Goal: Task Accomplishment & Management: Manage account settings

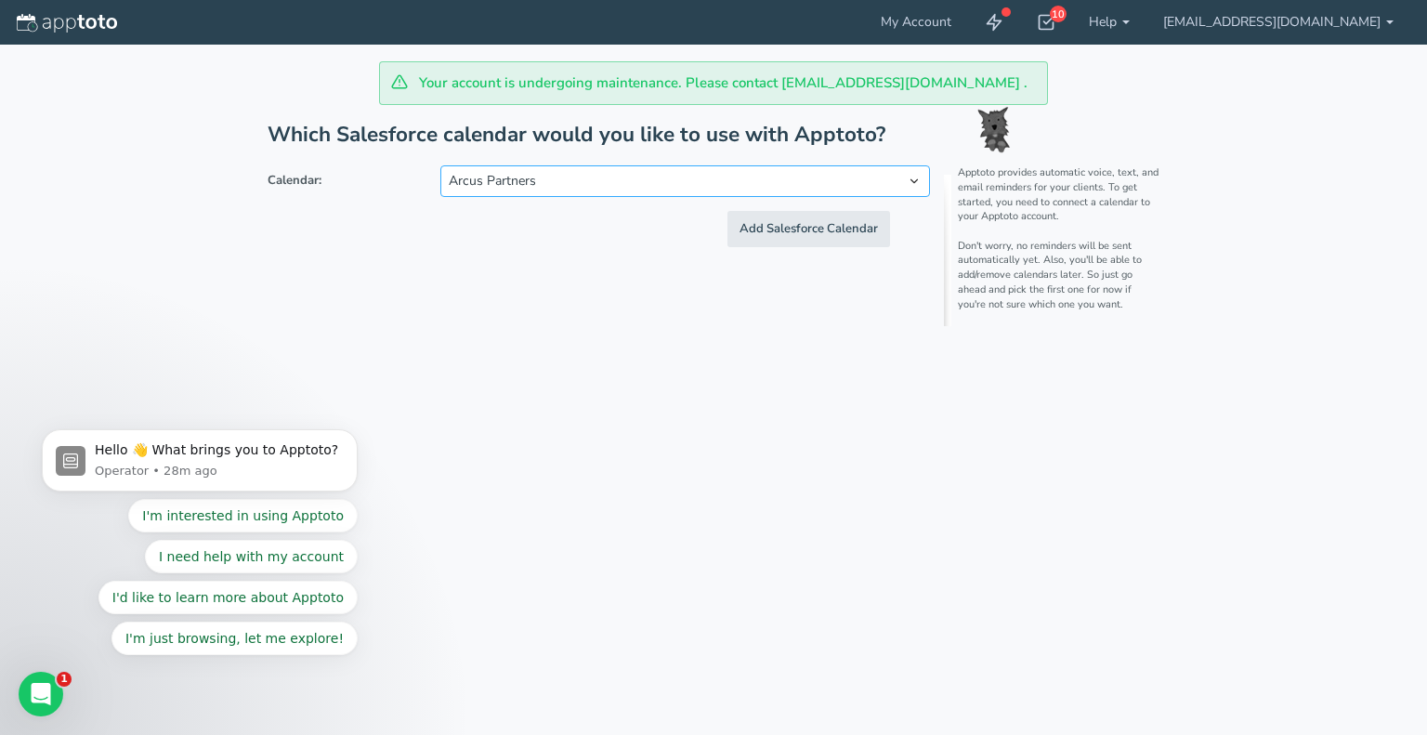
click at [910, 171] on select "Arcus Partners" at bounding box center [685, 181] width 490 height 32
click at [912, 174] on select "Arcus Partners" at bounding box center [685, 181] width 490 height 32
click at [809, 362] on div "Your account is undergoing maintenance. Please contact [EMAIL_ADDRESS][DOMAIN_N…" at bounding box center [713, 367] width 1383 height 735
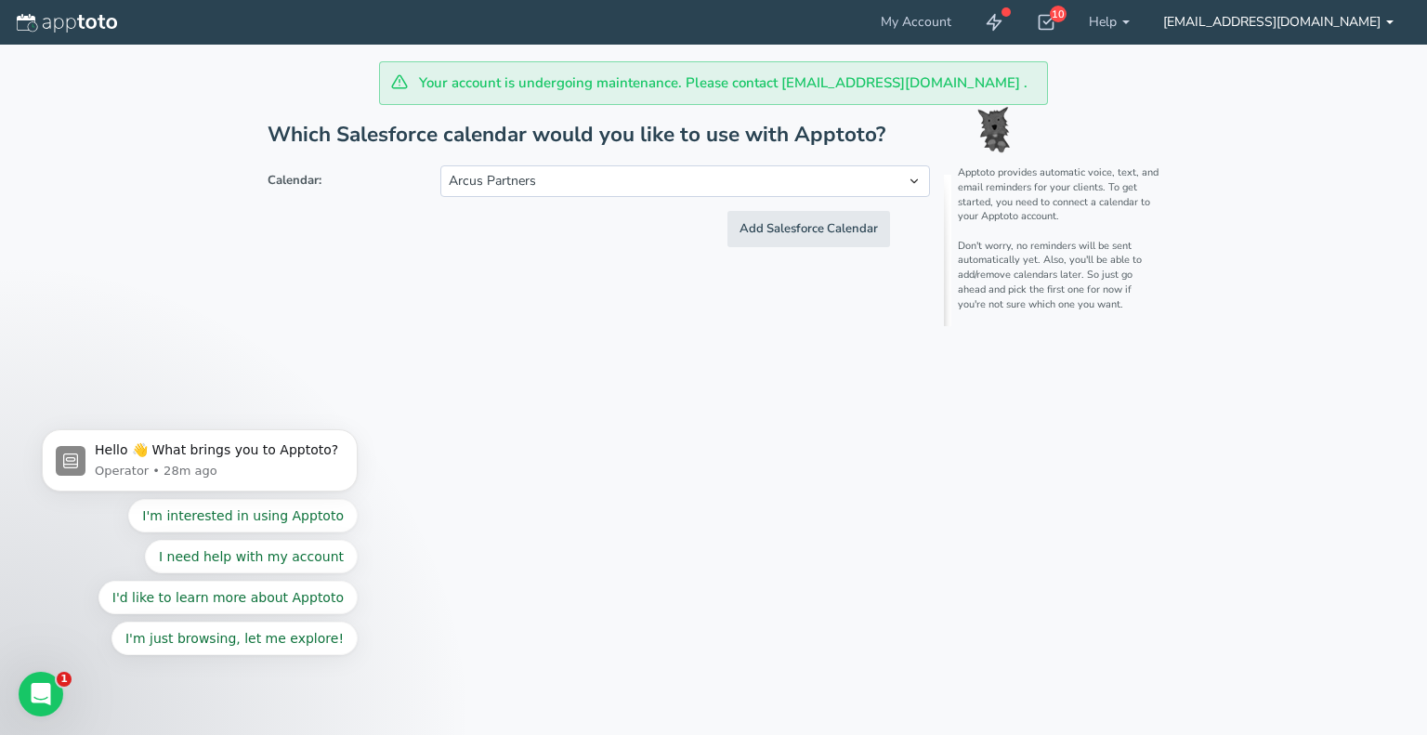
click at [1384, 25] on link "[EMAIL_ADDRESS][DOMAIN_NAME]" at bounding box center [1279, 22] width 264 height 45
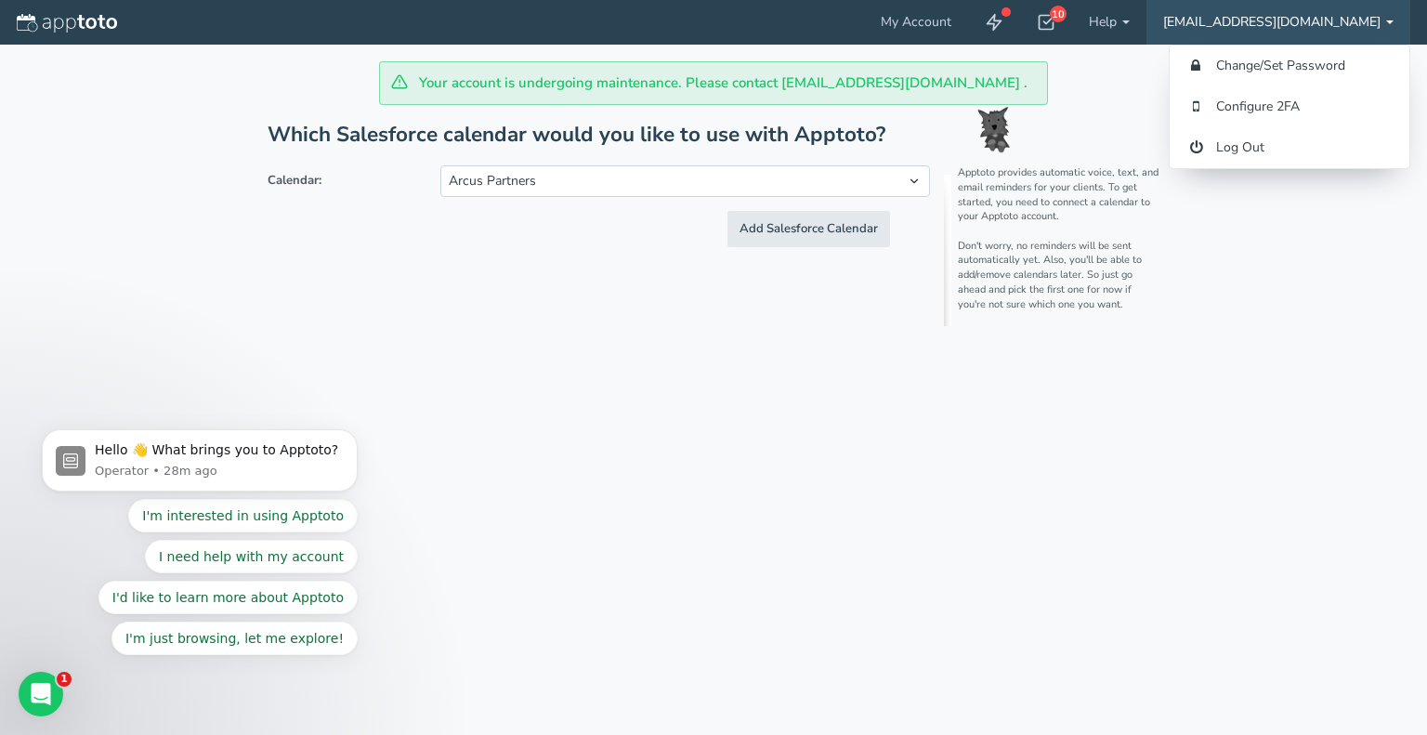
click at [535, 355] on div "Your account is undergoing maintenance. Please contact [EMAIL_ADDRESS][DOMAIN_N…" at bounding box center [713, 367] width 1383 height 735
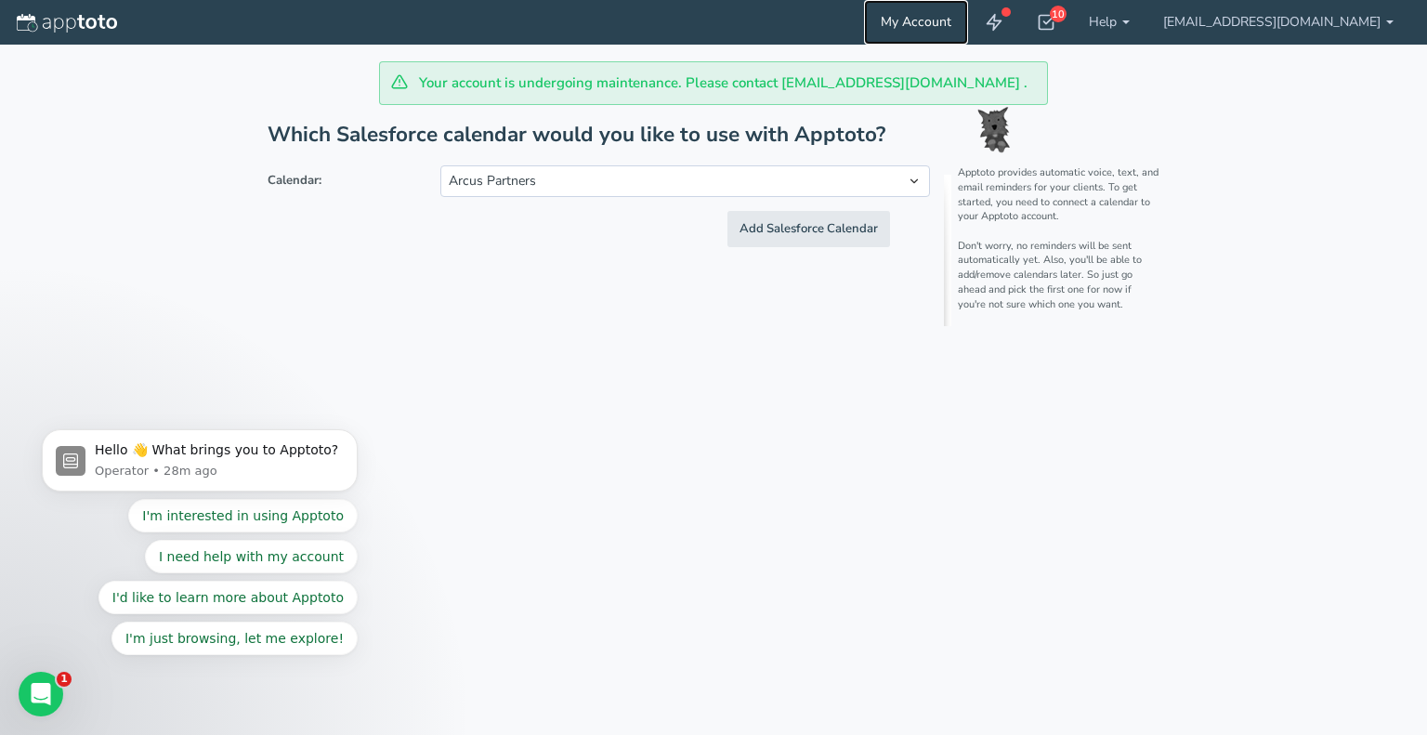
click at [968, 24] on link "My Account" at bounding box center [916, 22] width 104 height 45
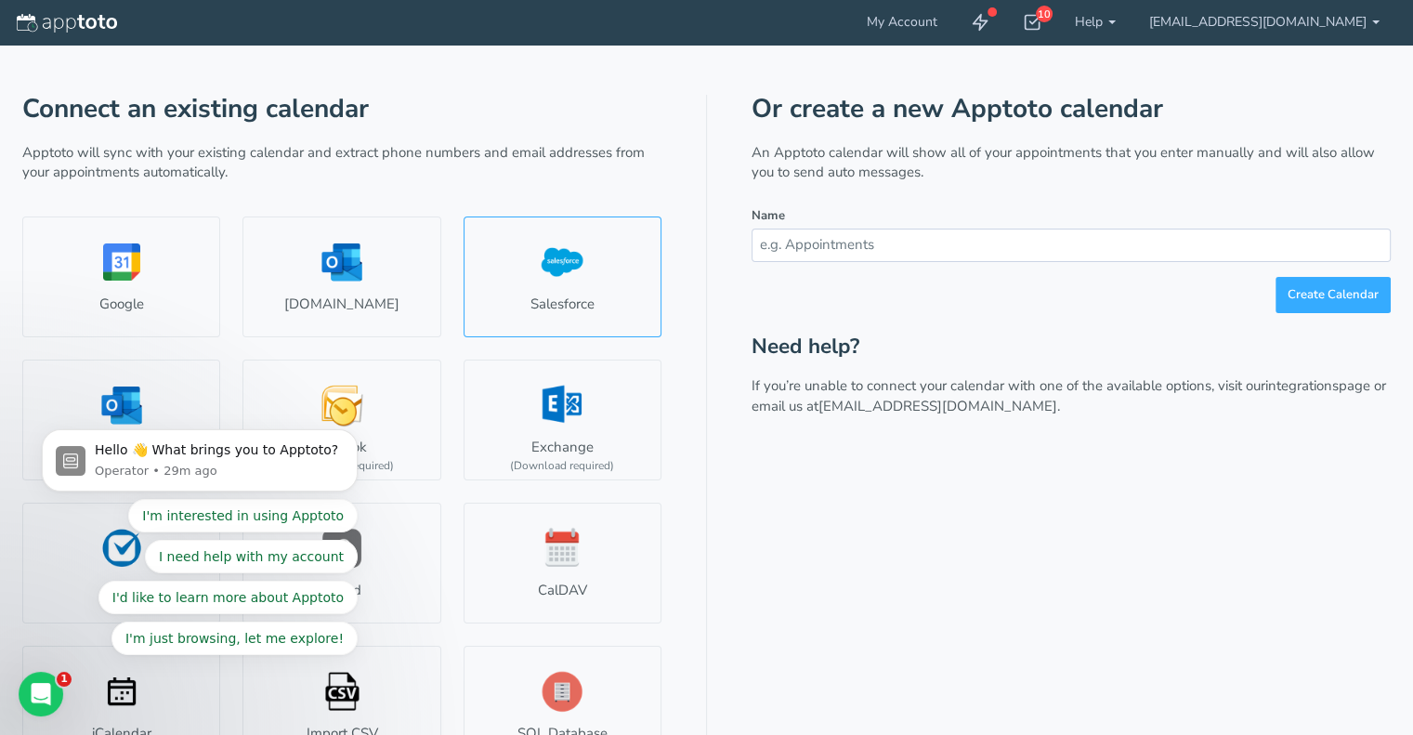
click at [575, 261] on link "Salesforce" at bounding box center [563, 276] width 198 height 121
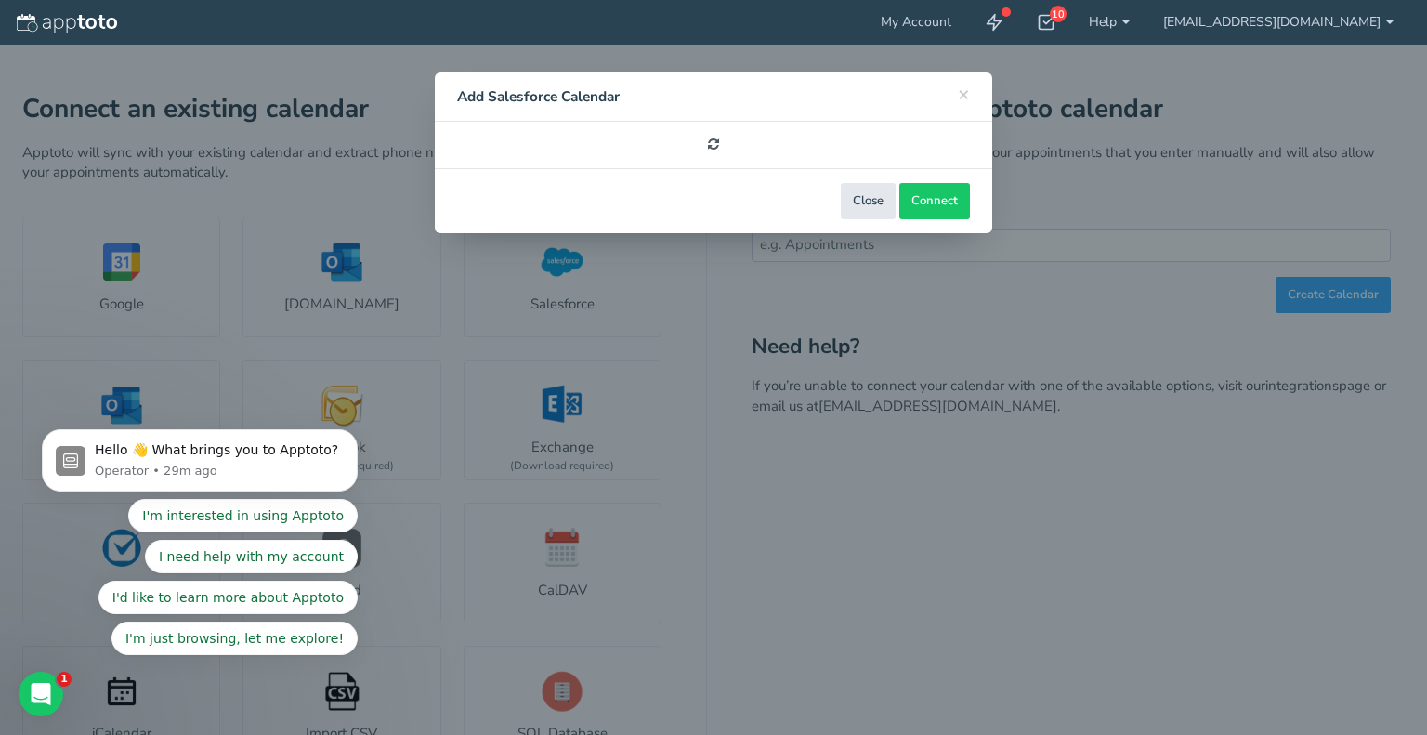
select select "number:57255"
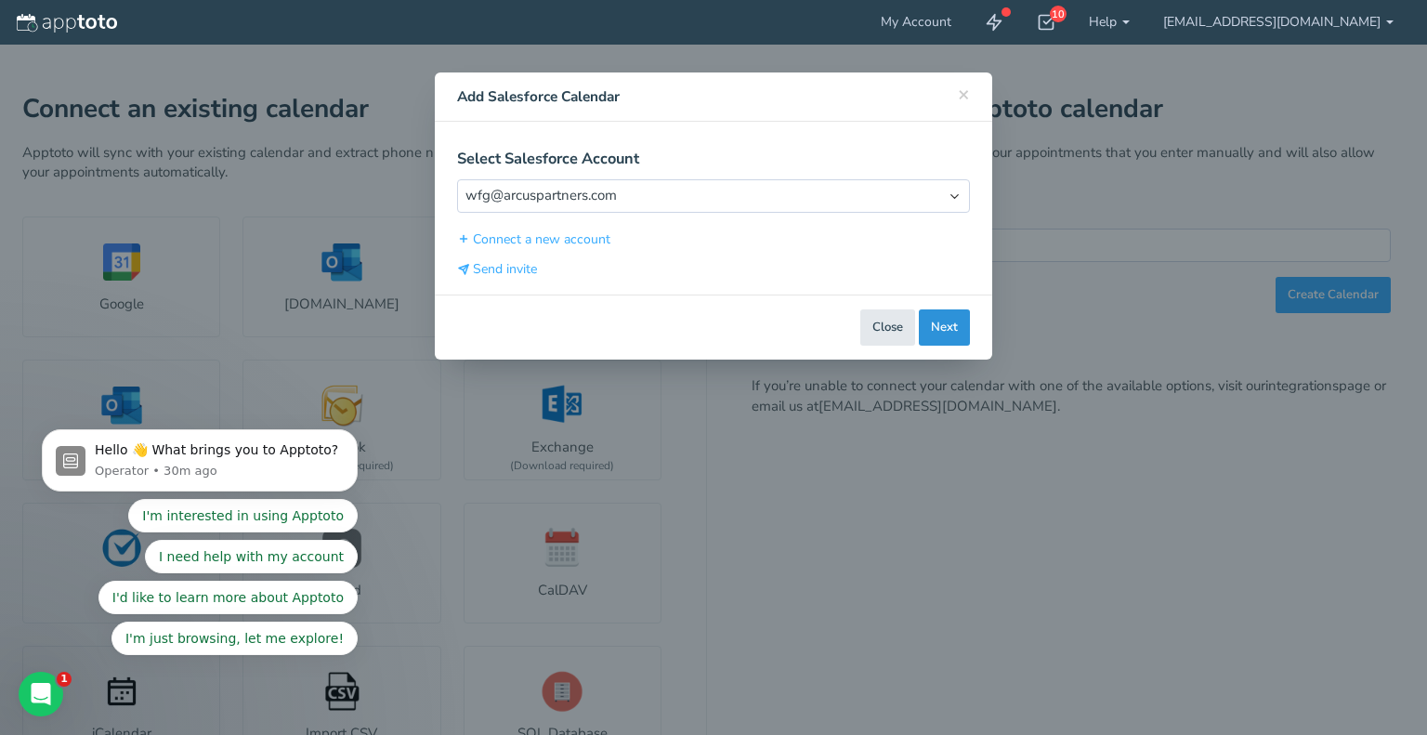
click at [954, 327] on button "Next" at bounding box center [944, 327] width 51 height 36
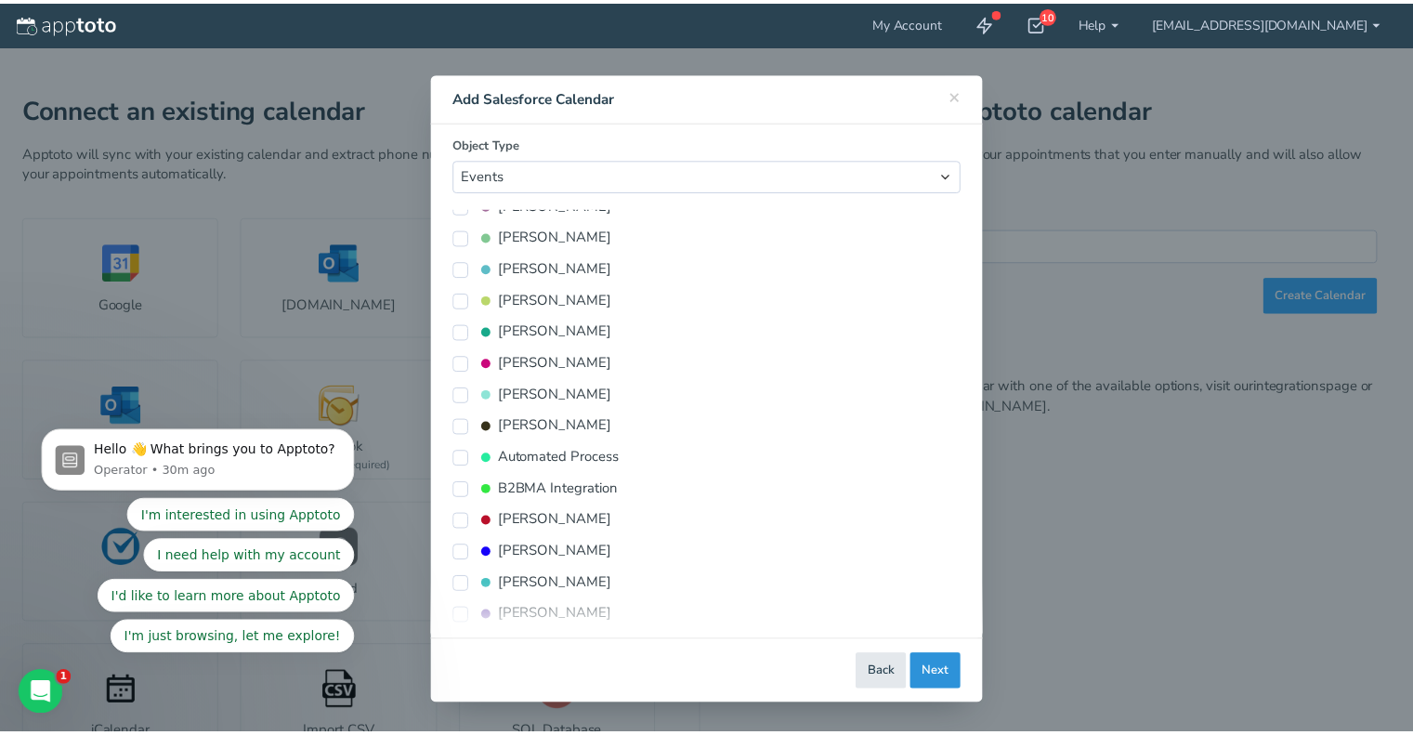
scroll to position [309, 0]
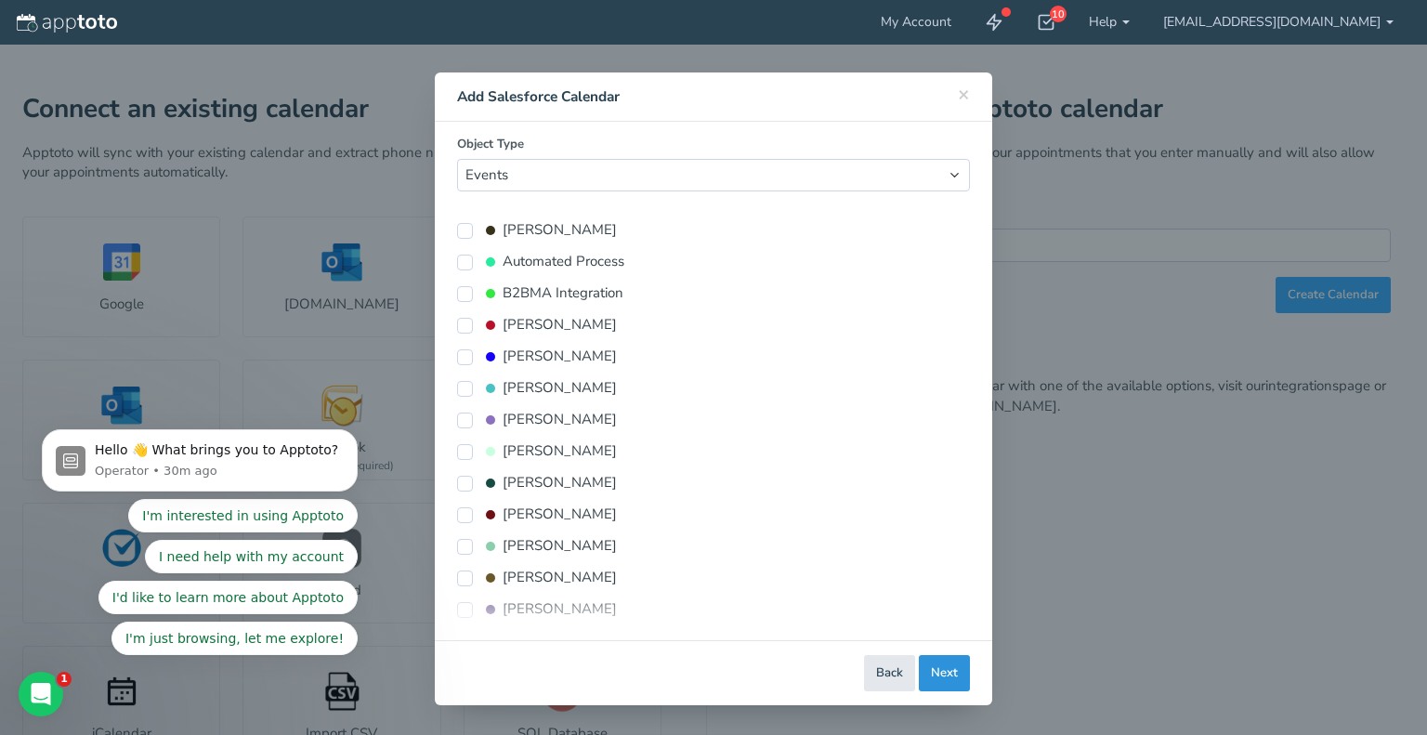
click at [939, 668] on button "Next" at bounding box center [944, 673] width 51 height 36
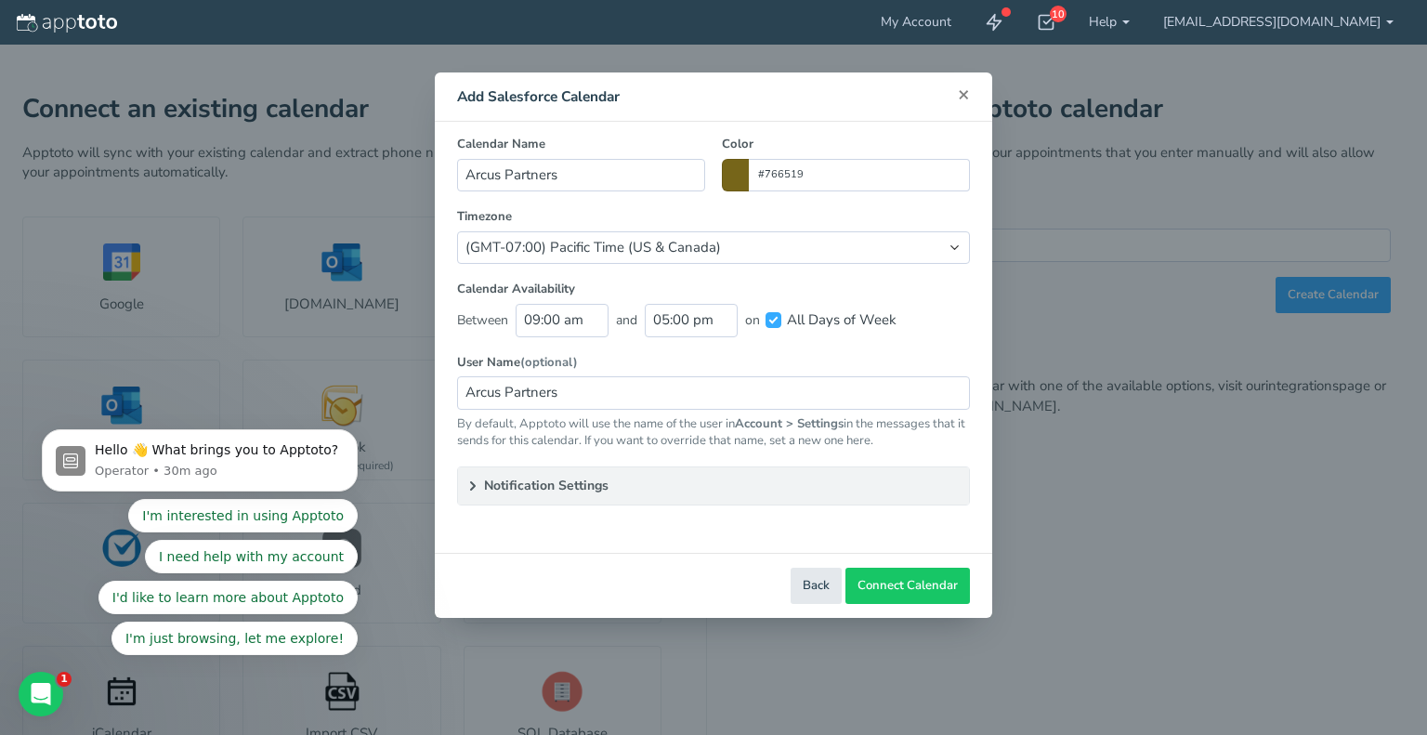
click at [963, 97] on span "×" at bounding box center [964, 94] width 12 height 26
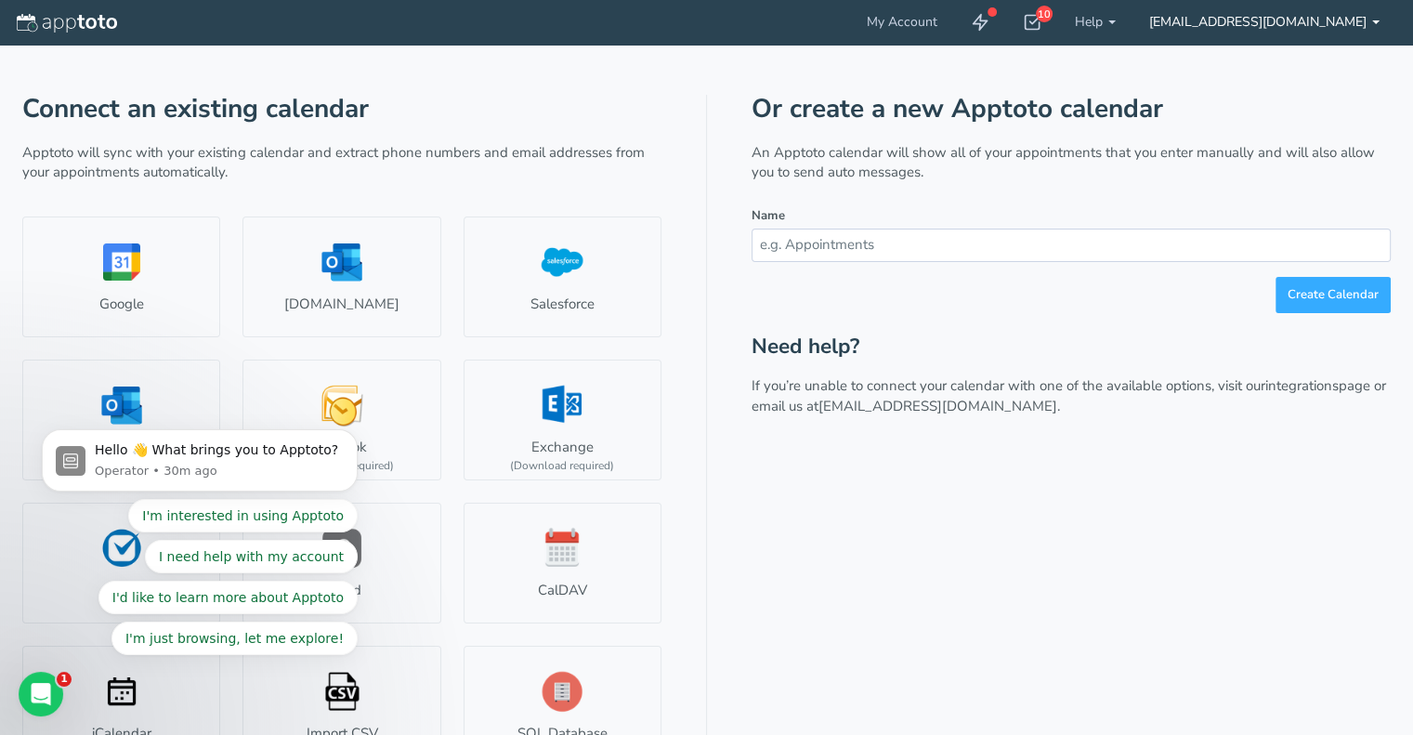
click at [1376, 20] on b at bounding box center [1375, 22] width 7 height 4
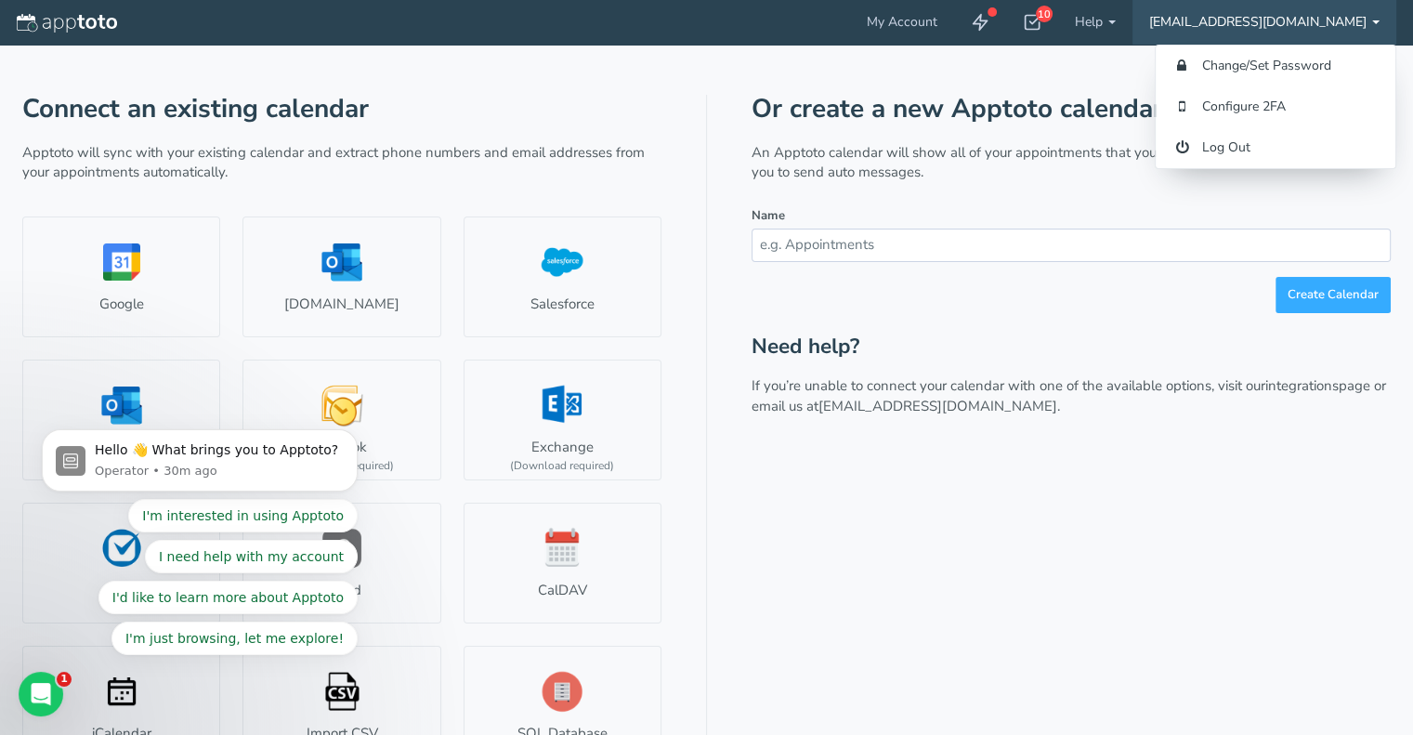
click at [985, 482] on div "Or create a new Apptoto calendar An Apptoto calendar will show all of your appo…" at bounding box center [1071, 436] width 639 height 683
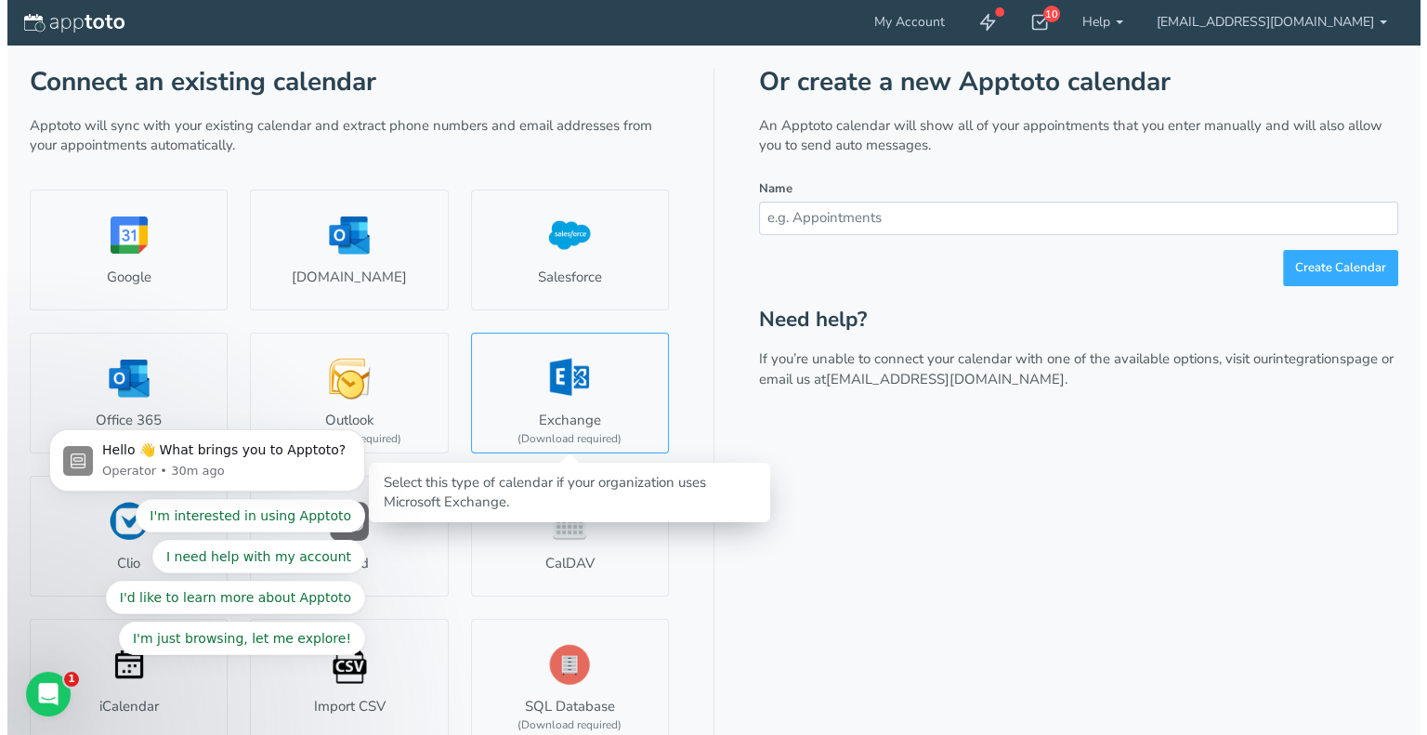
scroll to position [42, 0]
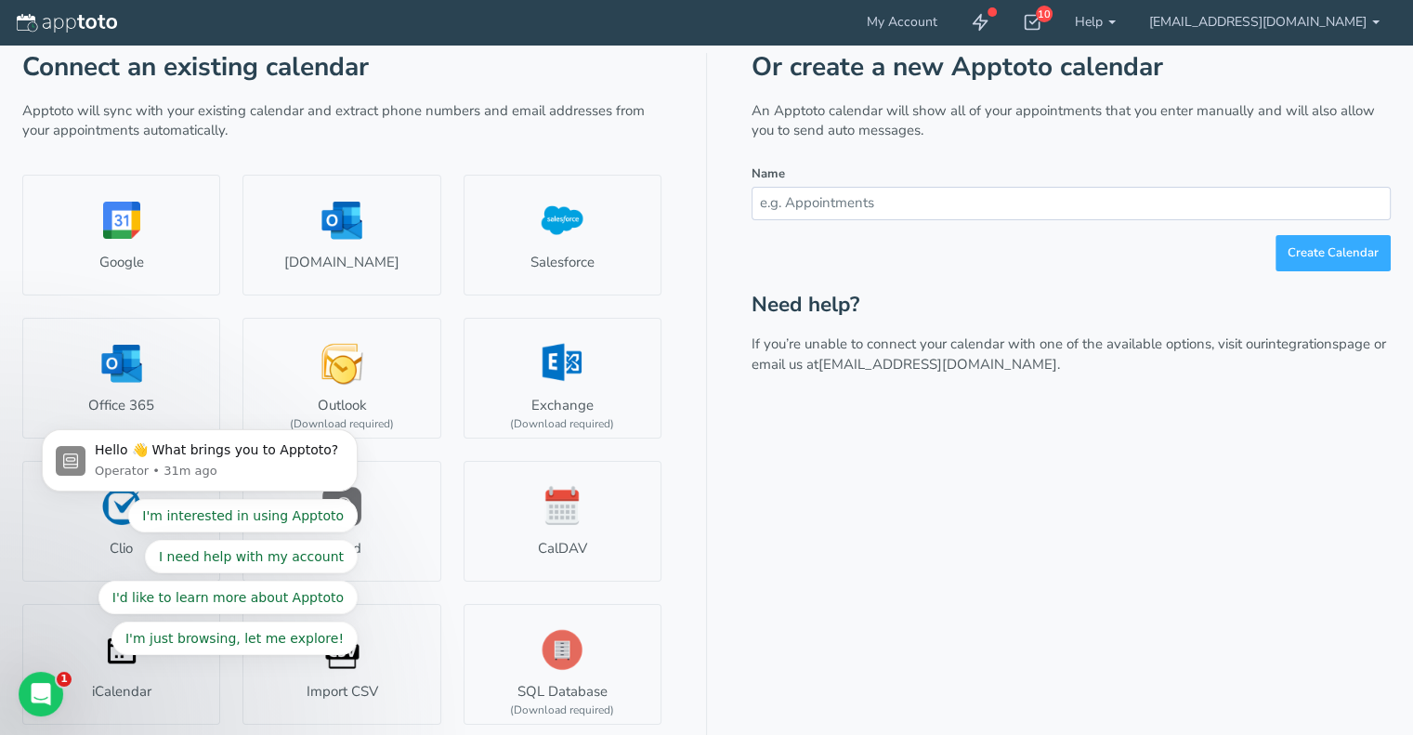
click at [786, 473] on div "Or create a new Apptoto calendar An Apptoto calendar will show all of your appo…" at bounding box center [1071, 394] width 639 height 683
click at [849, 499] on div "Or create a new Apptoto calendar An Apptoto calendar will show all of your appo…" at bounding box center [1071, 394] width 639 height 683
click at [555, 258] on link "Salesforce" at bounding box center [563, 235] width 198 height 121
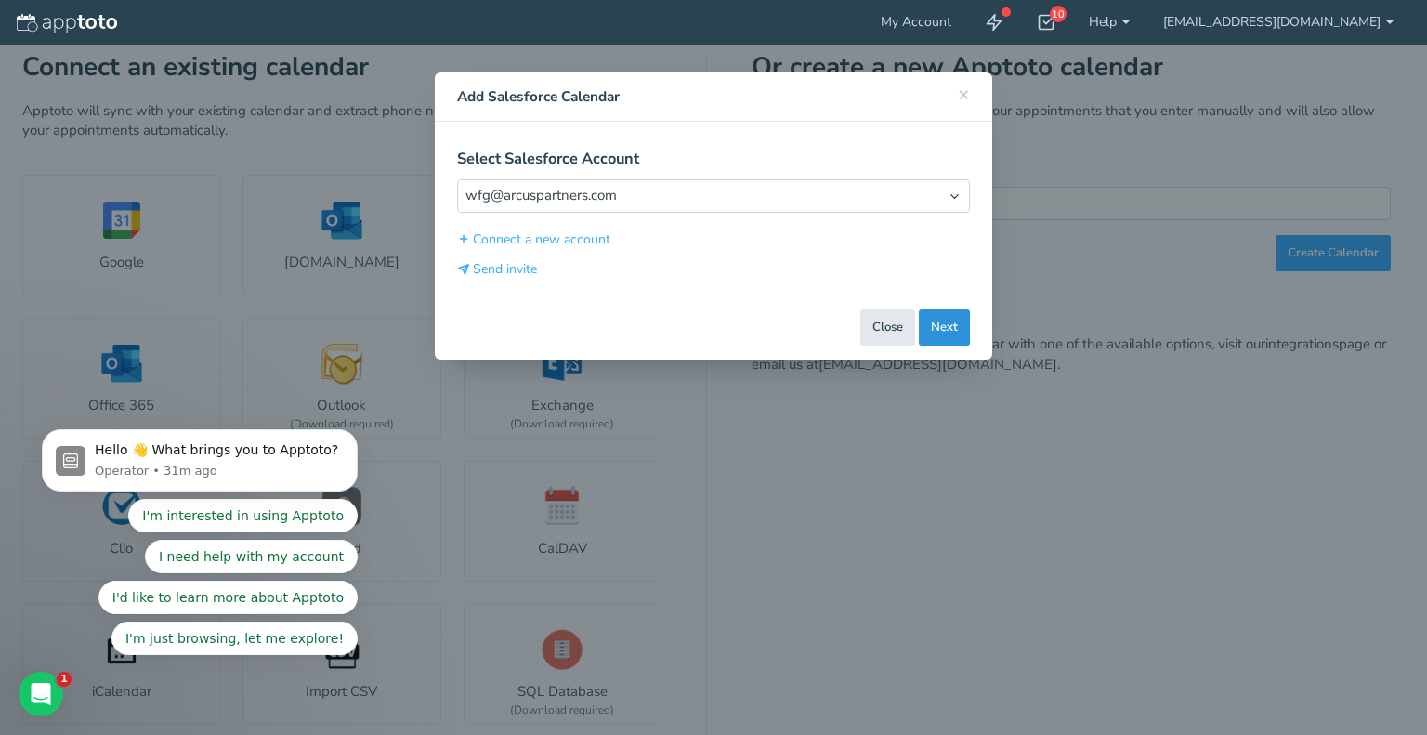
click at [948, 330] on button "Next" at bounding box center [944, 327] width 51 height 36
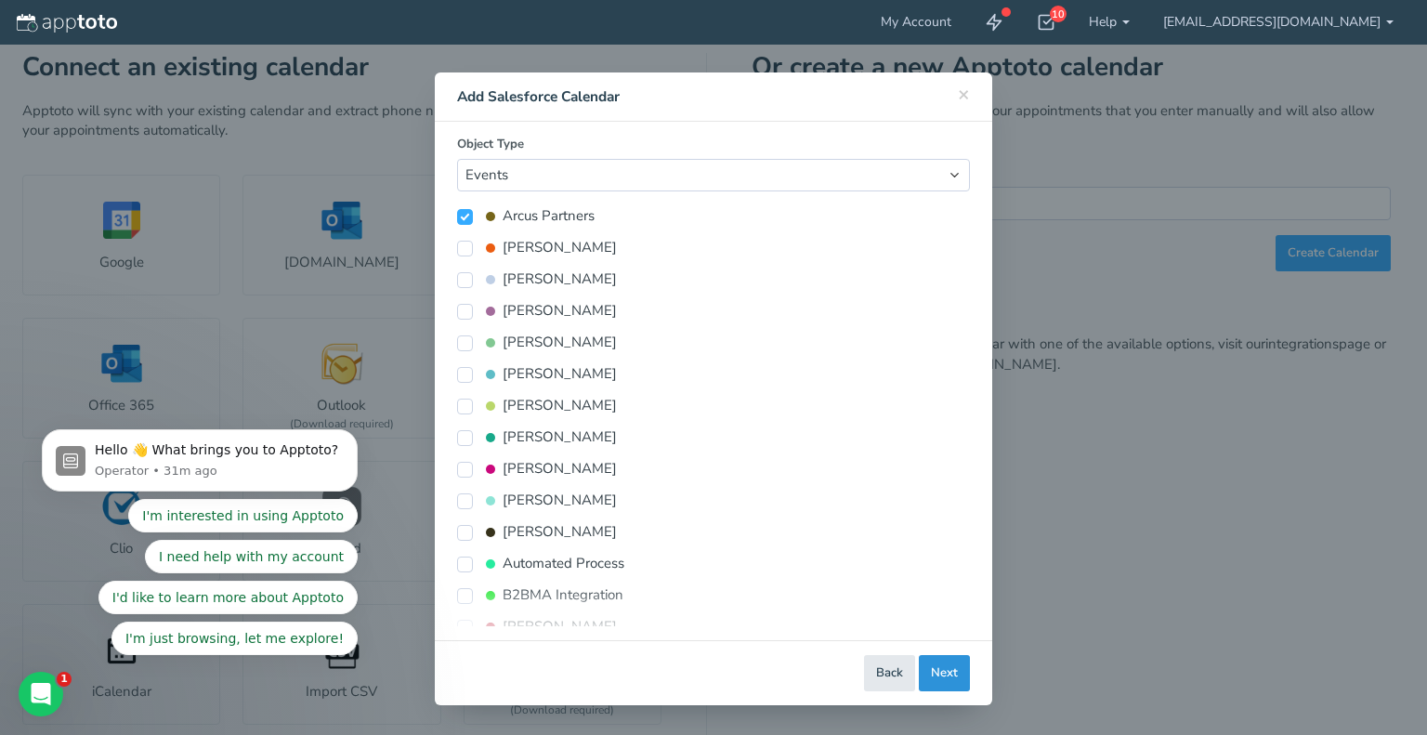
scroll to position [0, 0]
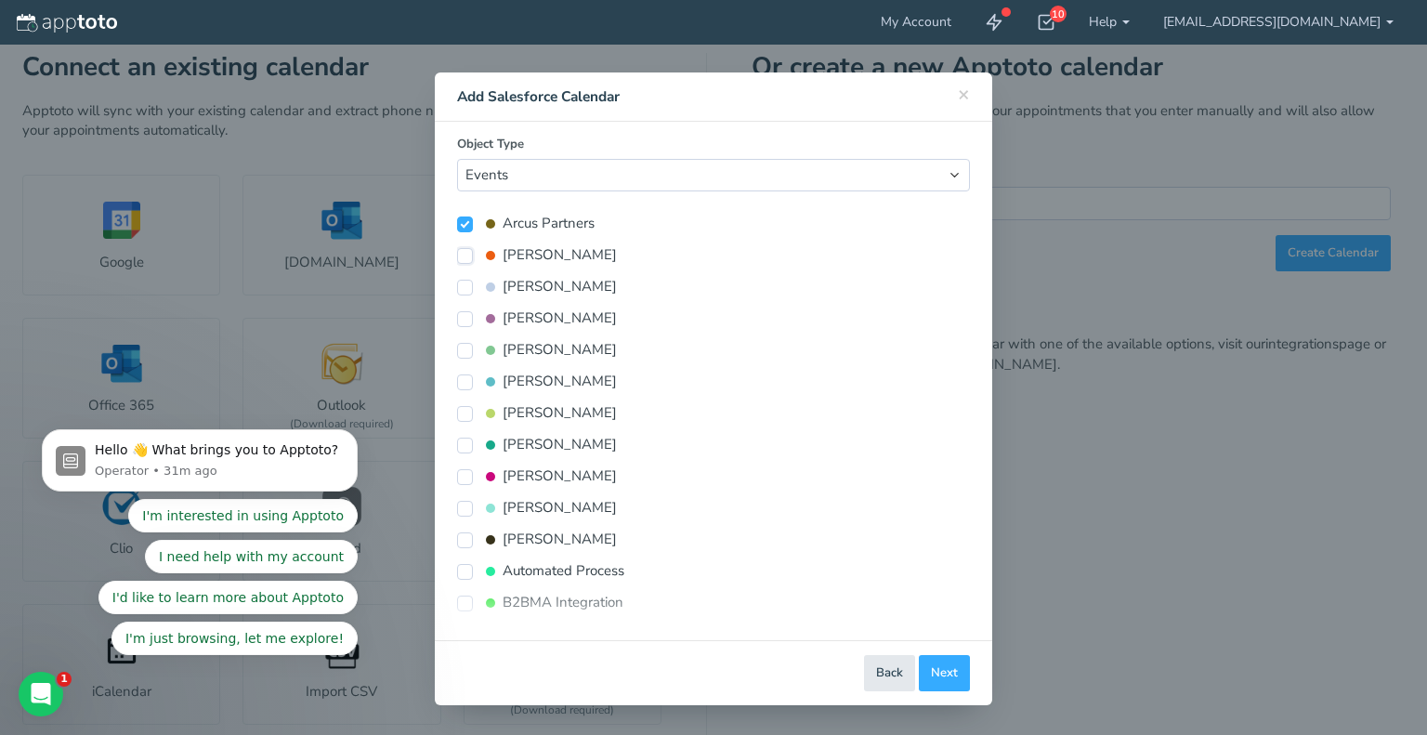
click at [467, 253] on input "Ali Stevens" at bounding box center [465, 256] width 16 height 16
checkbox input "true"
click at [467, 287] on input "Alison Ray" at bounding box center [465, 288] width 16 height 16
checkbox input "true"
click at [461, 322] on input "Alison Ray" at bounding box center [465, 319] width 16 height 16
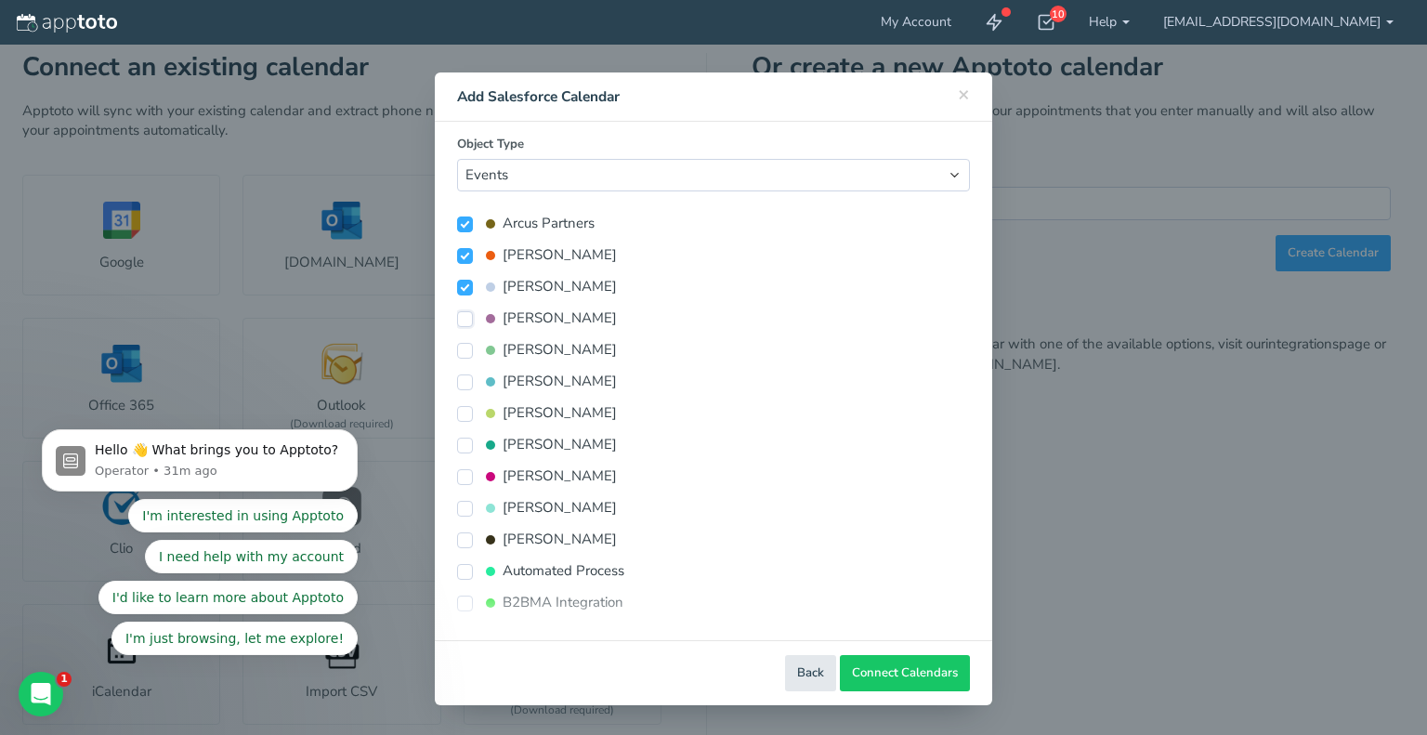
checkbox input "true"
click at [462, 366] on div "Allison Underwood" at bounding box center [713, 382] width 513 height 32
click at [458, 351] on input "Allie Hines" at bounding box center [465, 351] width 16 height 16
checkbox input "true"
click at [461, 382] on input "Allison Underwood" at bounding box center [465, 382] width 16 height 16
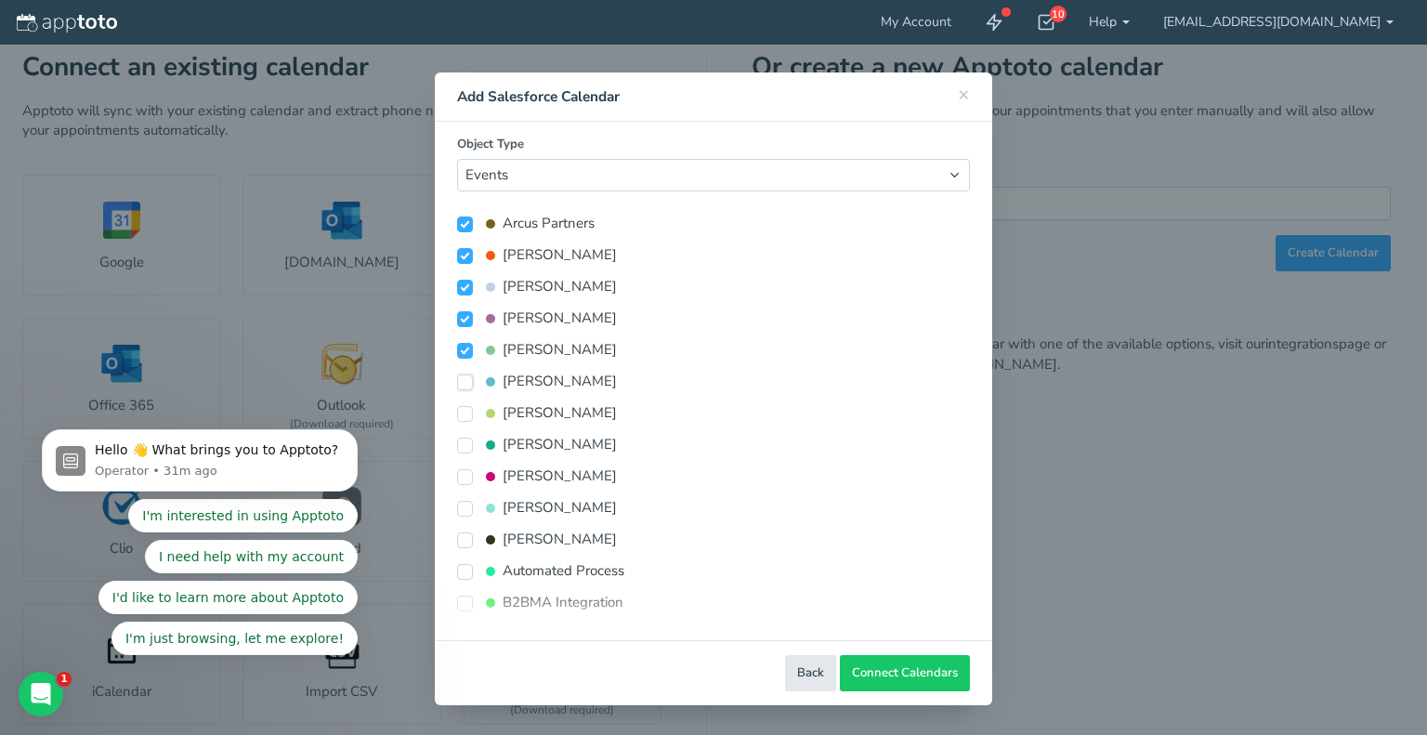
checkbox input "true"
click at [465, 413] on input "Amy Harris" at bounding box center [465, 414] width 16 height 16
checkbox input "true"
click at [463, 452] on input "Andrew Harrison" at bounding box center [465, 446] width 16 height 16
click at [459, 439] on input "Andrew Harrison" at bounding box center [465, 446] width 16 height 16
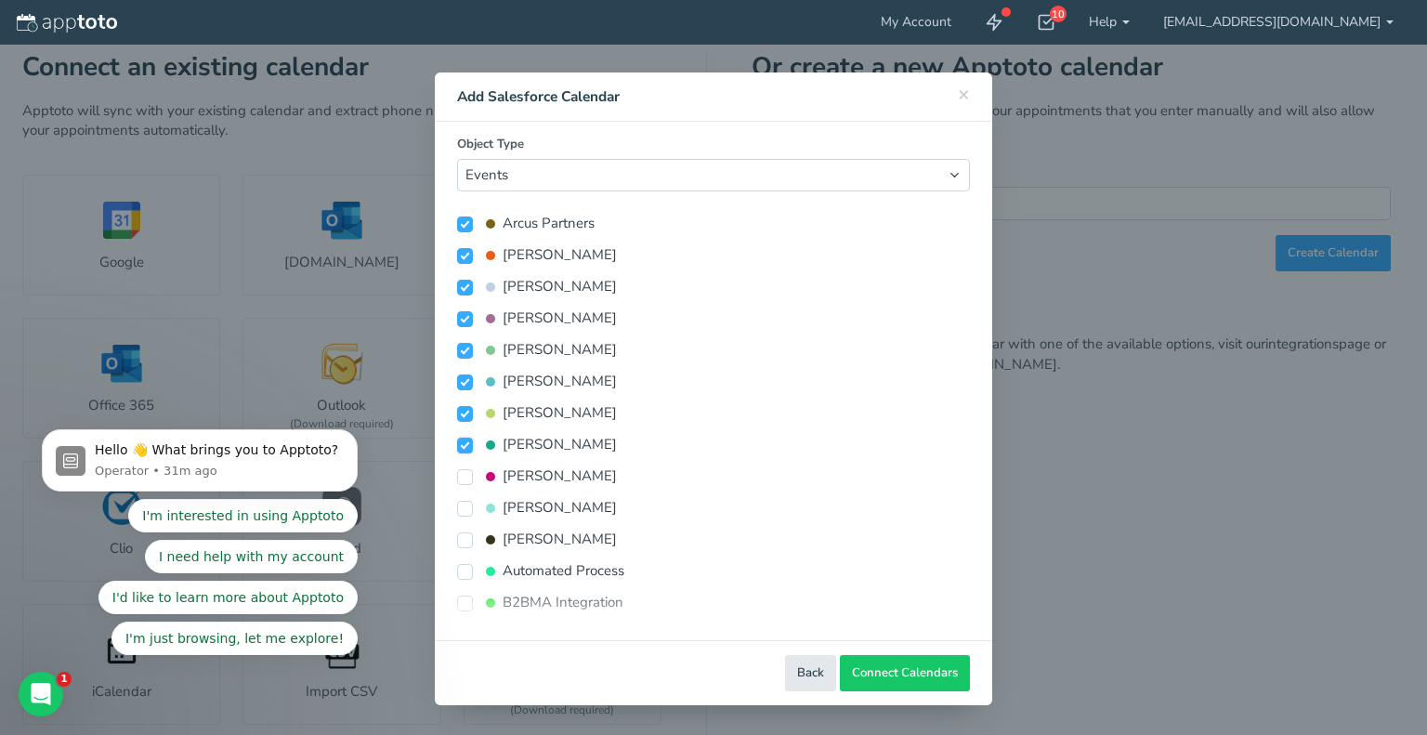
checkbox input "false"
click at [472, 417] on label "Amy Harris" at bounding box center [537, 413] width 160 height 20
click at [472, 417] on input "Amy Harris" at bounding box center [465, 414] width 16 height 16
checkbox input "false"
click at [461, 377] on input "Allison Underwood" at bounding box center [465, 382] width 16 height 16
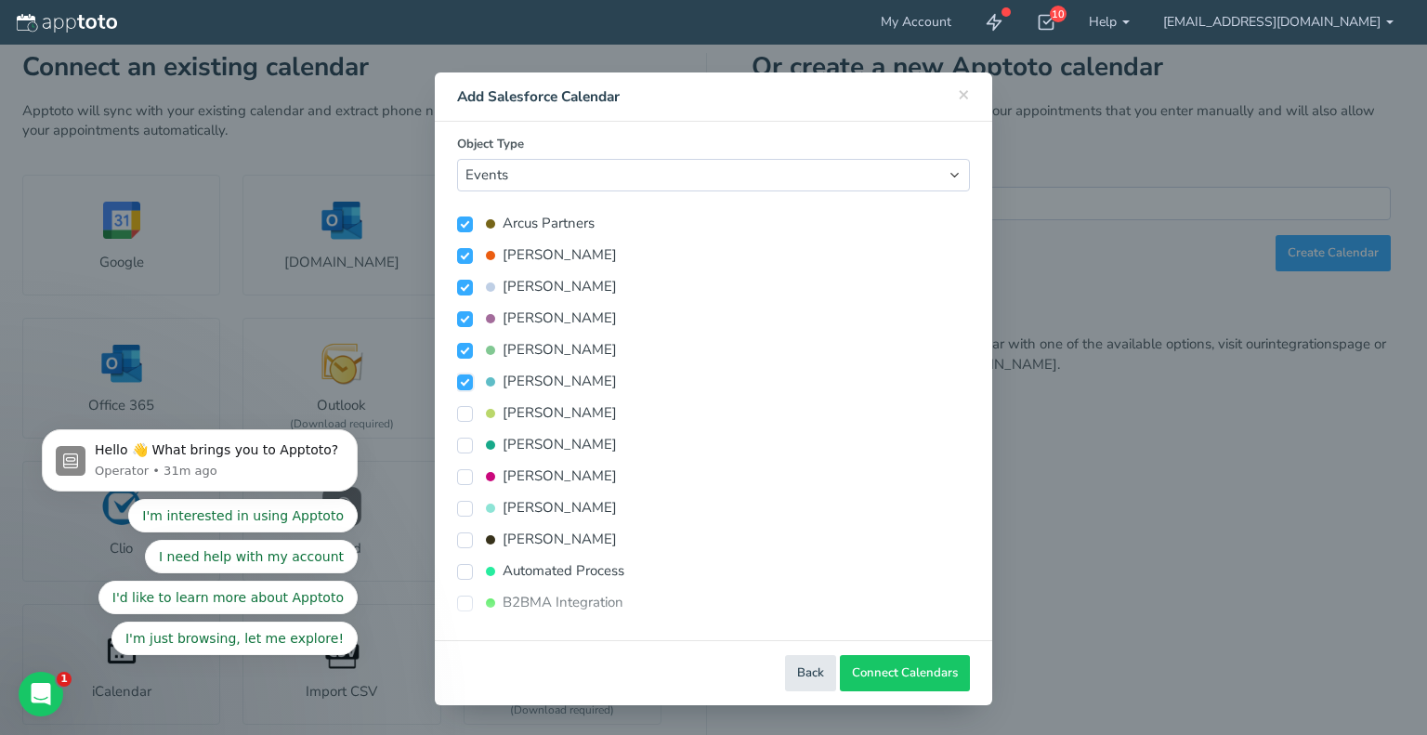
checkbox input "false"
click at [470, 349] on input "Allie Hines" at bounding box center [465, 351] width 16 height 16
checkbox input "false"
click at [466, 315] on input "Alison Ray" at bounding box center [465, 319] width 16 height 16
checkbox input "false"
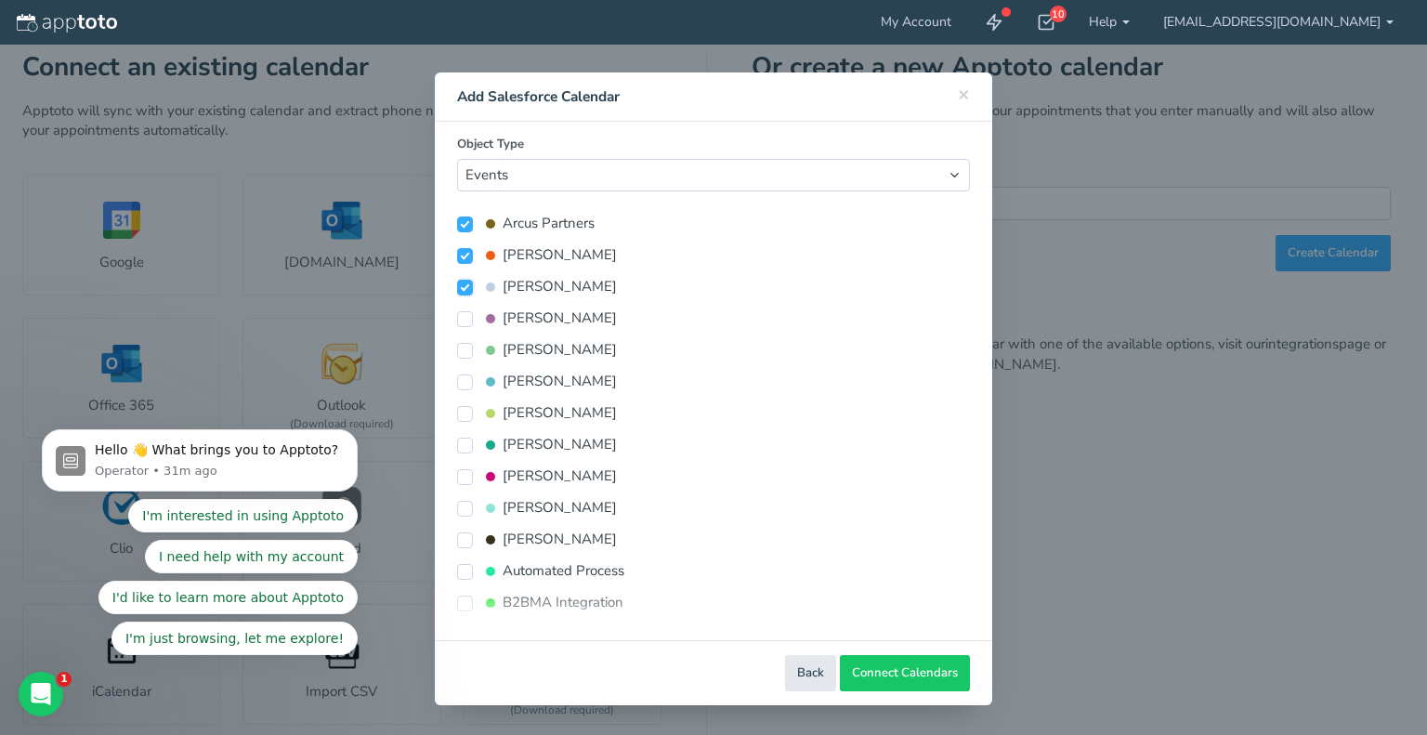
click at [465, 287] on input "Alison Ray" at bounding box center [465, 288] width 16 height 16
checkbox input "false"
click at [465, 248] on input "Ali Stevens" at bounding box center [465, 256] width 16 height 16
checkbox input "false"
click at [465, 222] on input "Arcus Partners" at bounding box center [465, 224] width 16 height 16
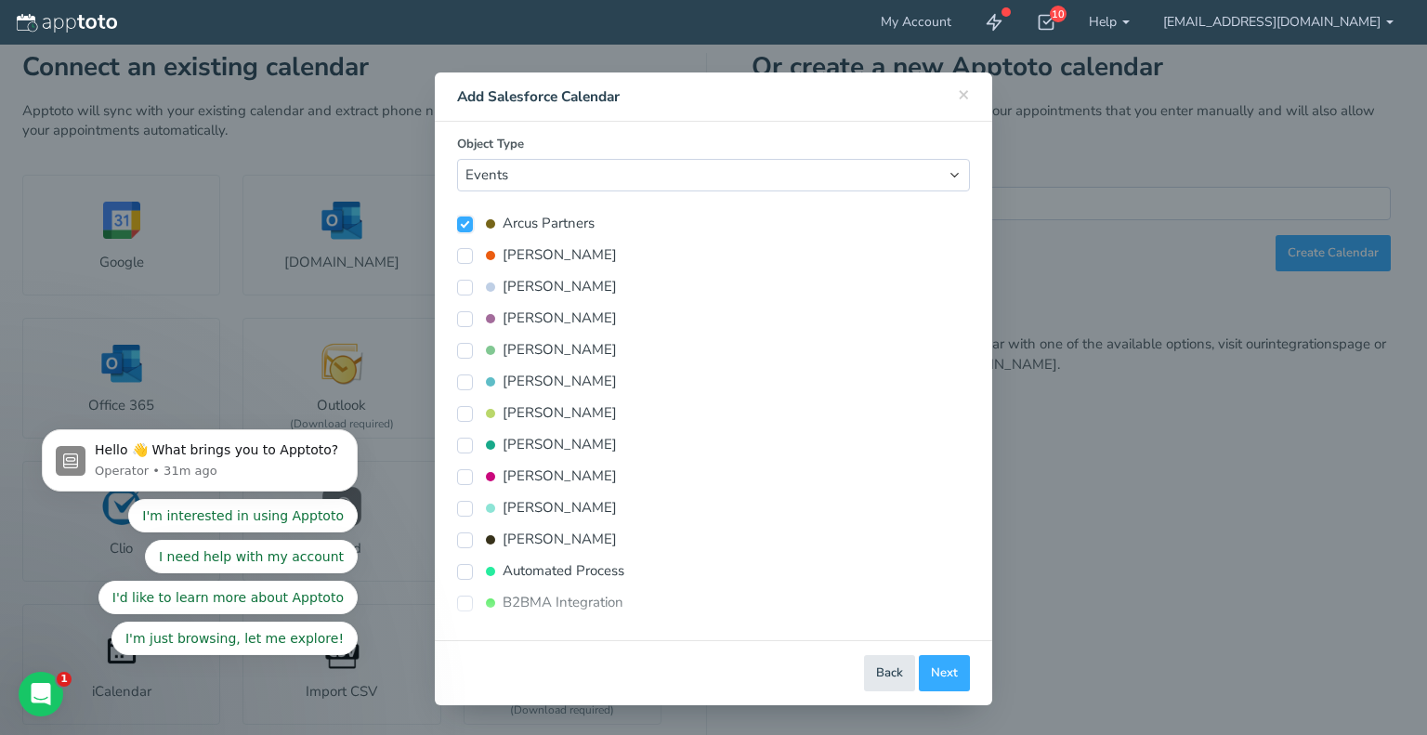
checkbox input "false"
click at [971, 100] on div "× Close Add Salesforce Calendar" at bounding box center [713, 96] width 557 height 49
click at [964, 99] on span "×" at bounding box center [964, 94] width 12 height 26
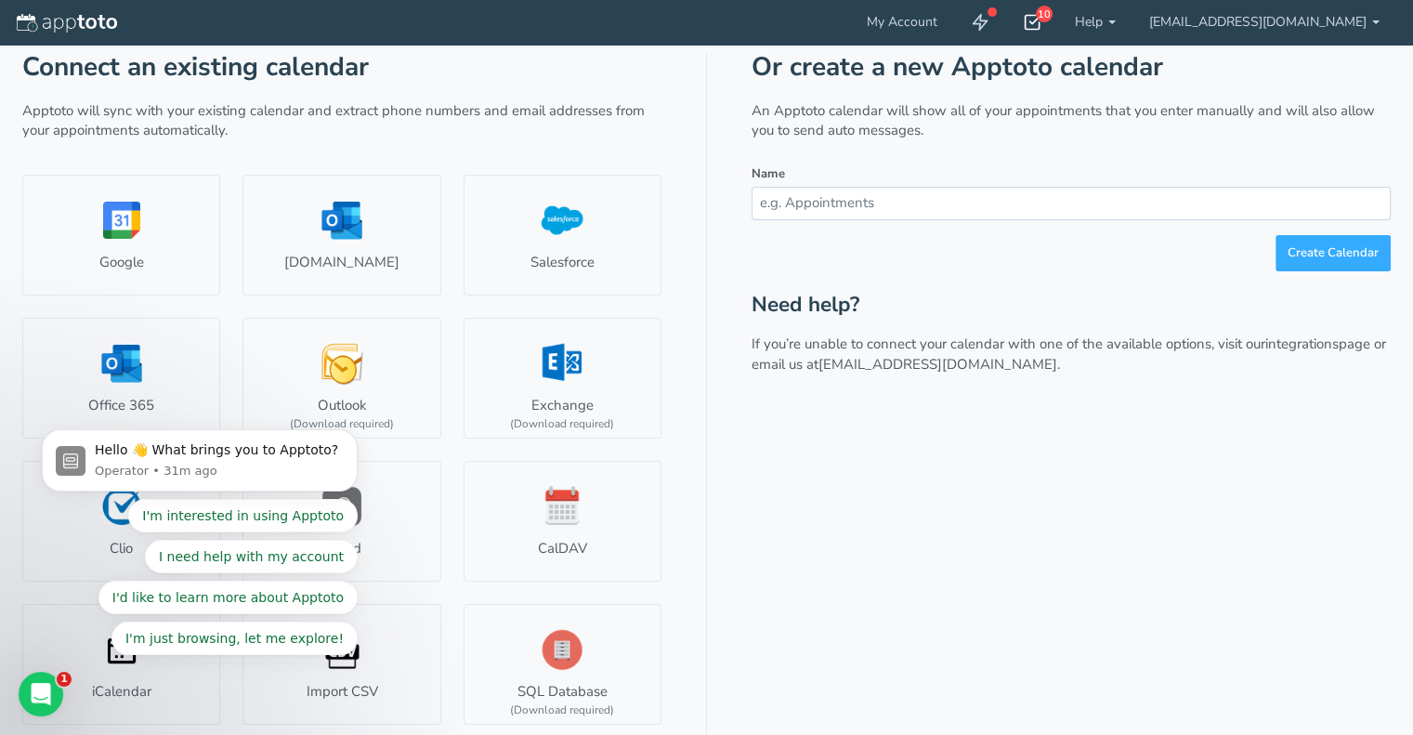
click at [1041, 29] on use at bounding box center [1033, 23] width 15 height 14
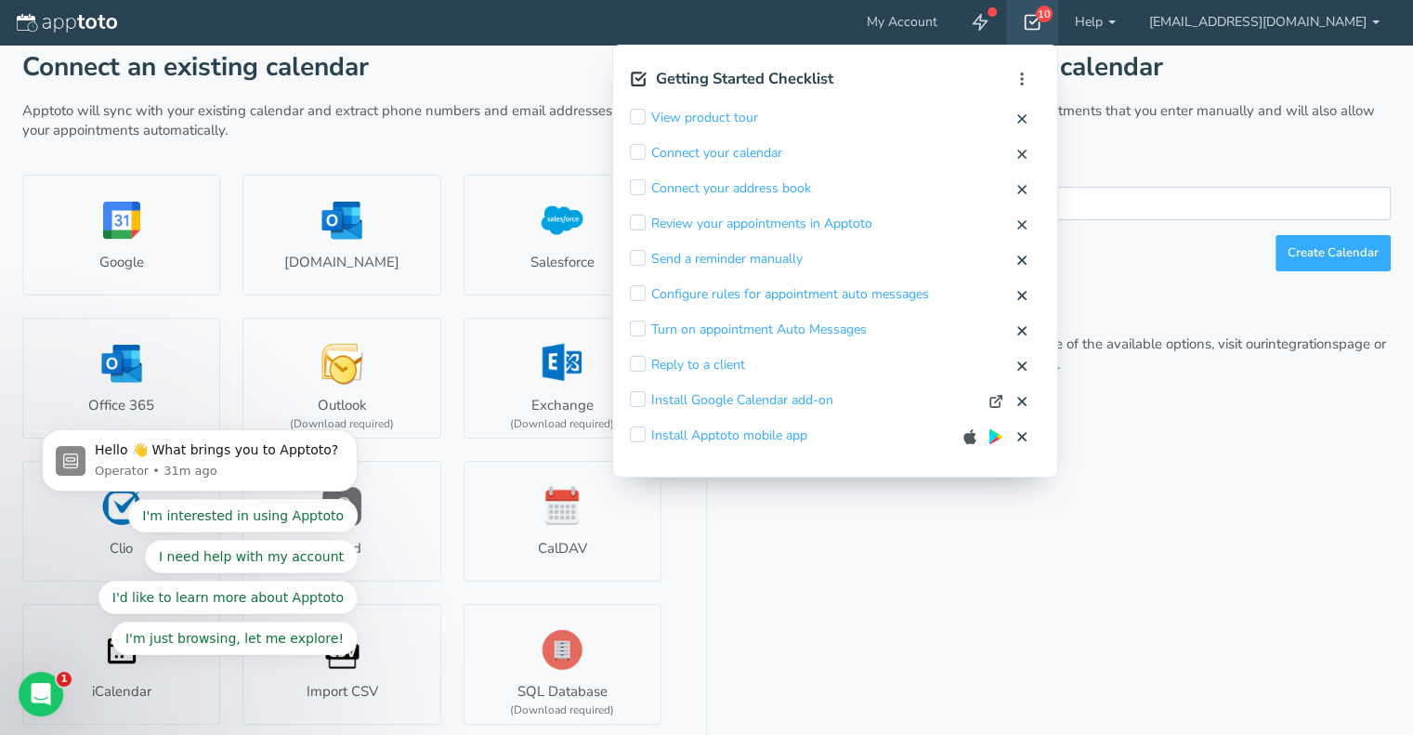
click at [582, 55] on h1 "Connect an existing calendar" at bounding box center [341, 67] width 639 height 29
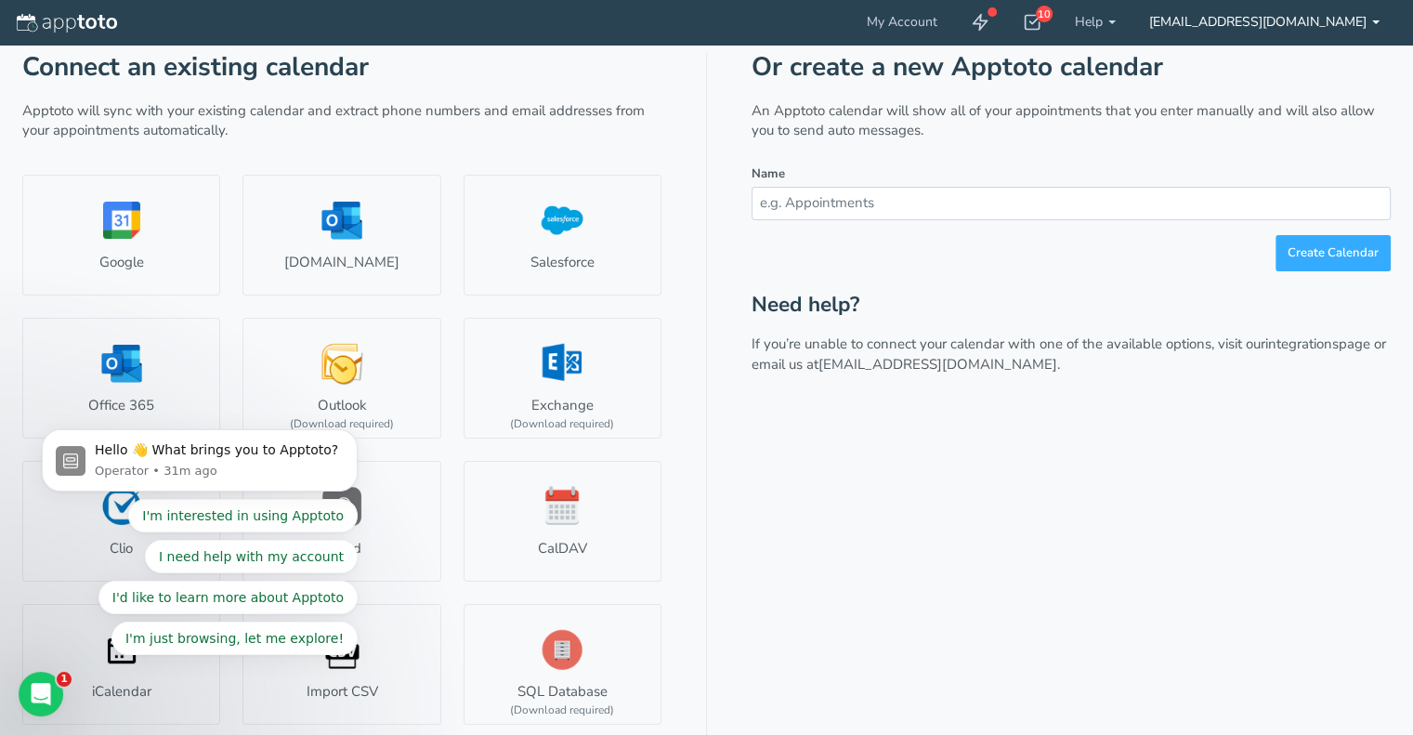
click at [1371, 14] on link "[EMAIL_ADDRESS][DOMAIN_NAME]" at bounding box center [1265, 22] width 264 height 45
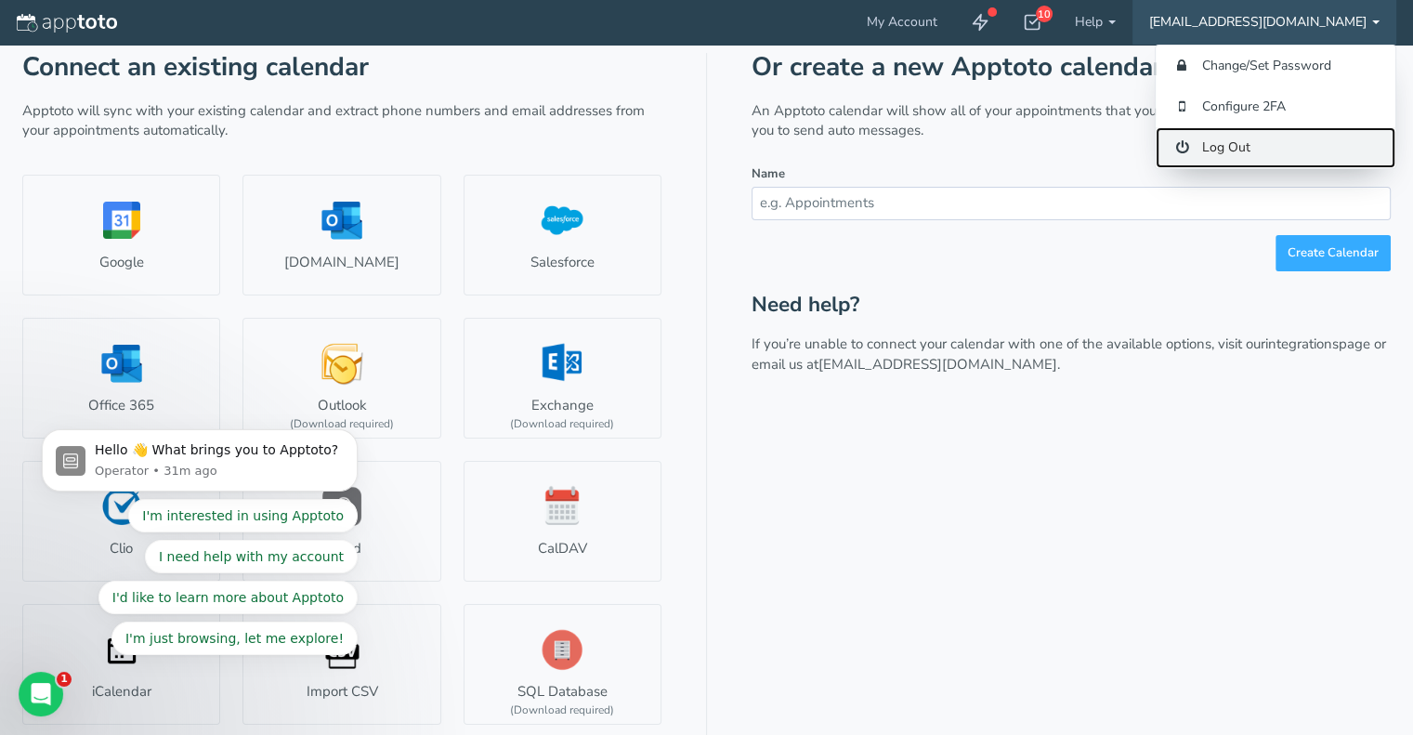
click at [1226, 154] on link "Log Out" at bounding box center [1276, 147] width 240 height 41
